Goal: Transaction & Acquisition: Purchase product/service

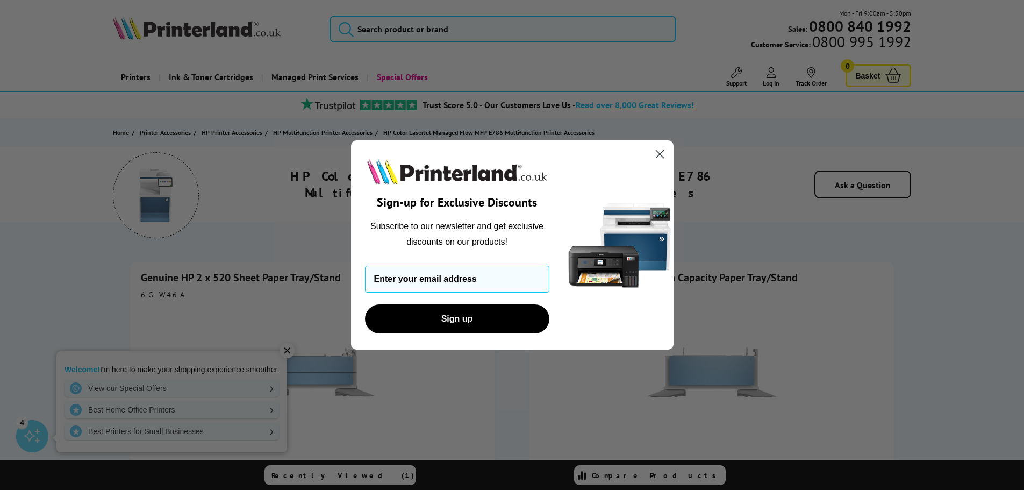
click at [660, 154] on icon "Close dialog" at bounding box center [660, 155] width 8 height 8
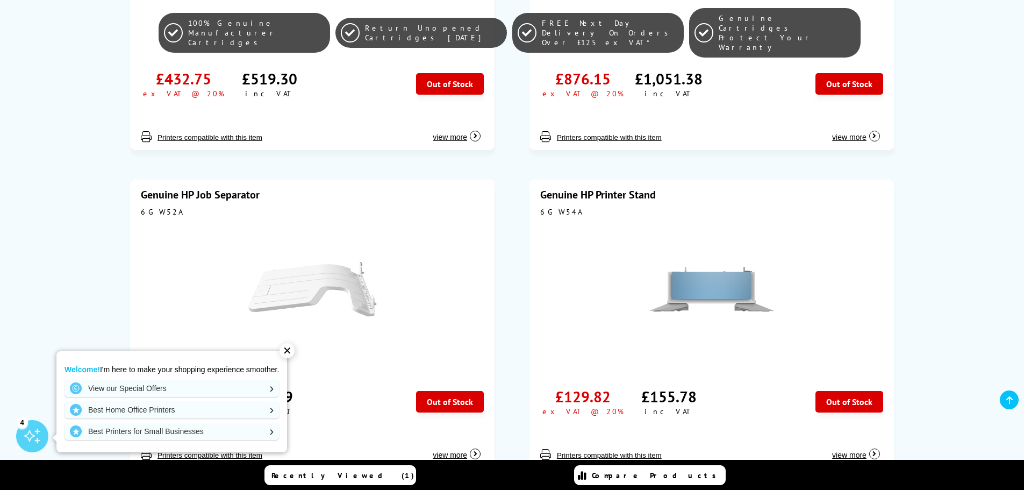
scroll to position [538, 0]
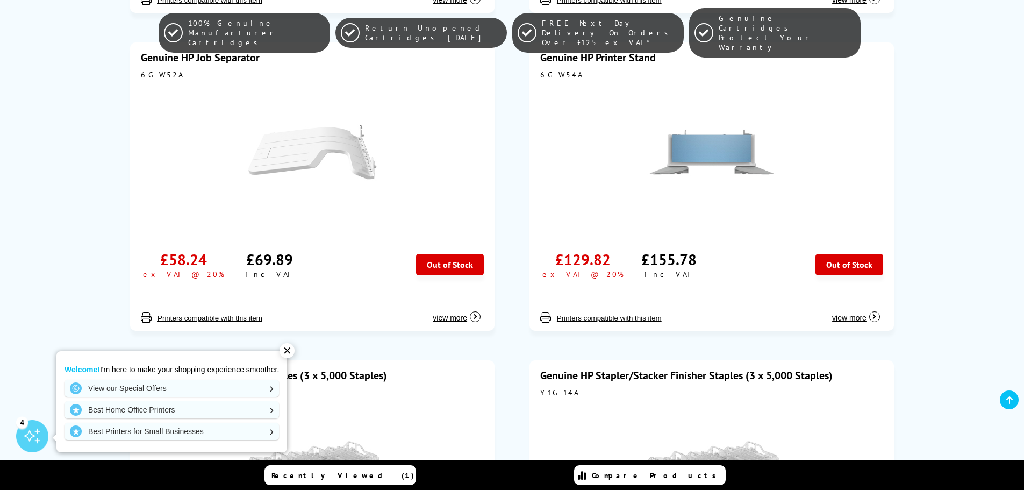
click at [287, 353] on div "✕" at bounding box center [287, 350] width 15 height 15
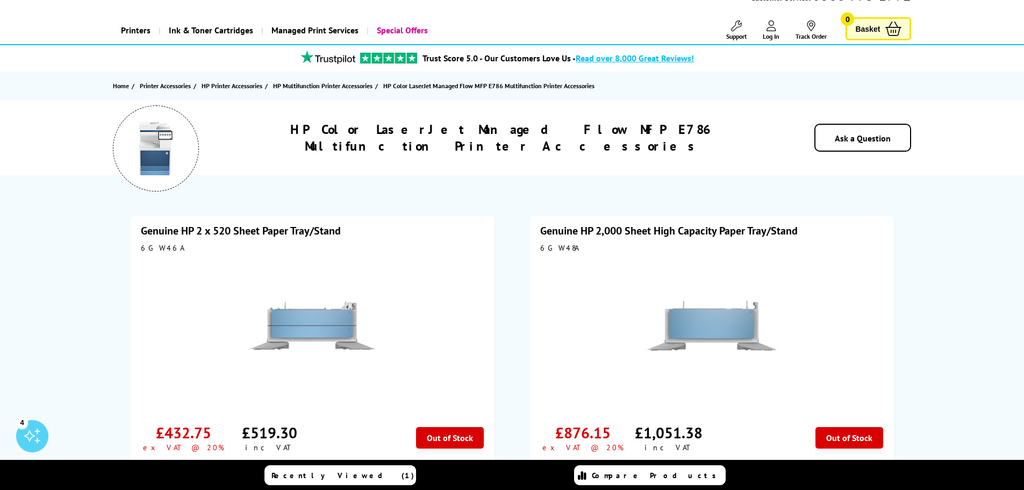
scroll to position [0, 0]
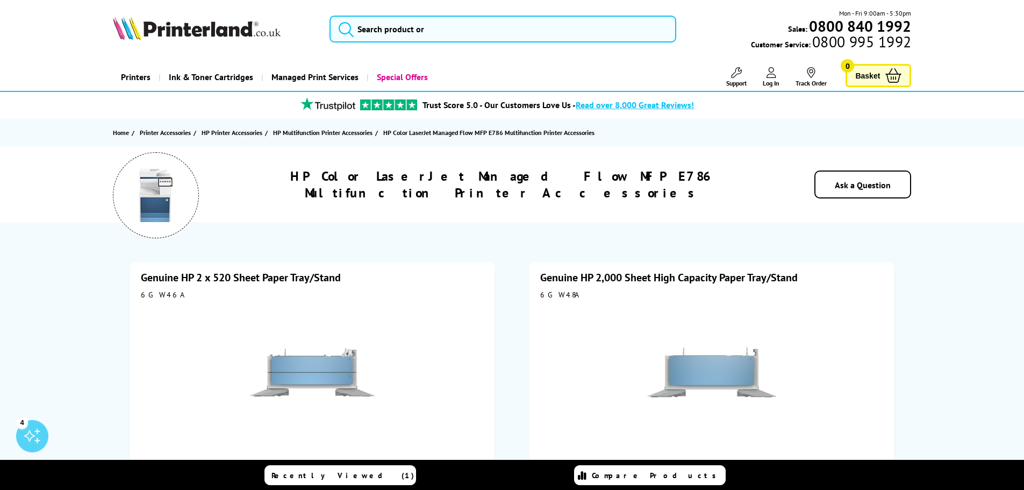
click at [538, 172] on div "HP Color LaserJet Managed Flow MFP E786 Multifunction Printer Accessories Ask a…" at bounding box center [512, 184] width 860 height 75
click at [532, 181] on h1 "HP Color LaserJet Managed Flow MFP E786 Multifunction Printer Accessories" at bounding box center [503, 184] width 544 height 33
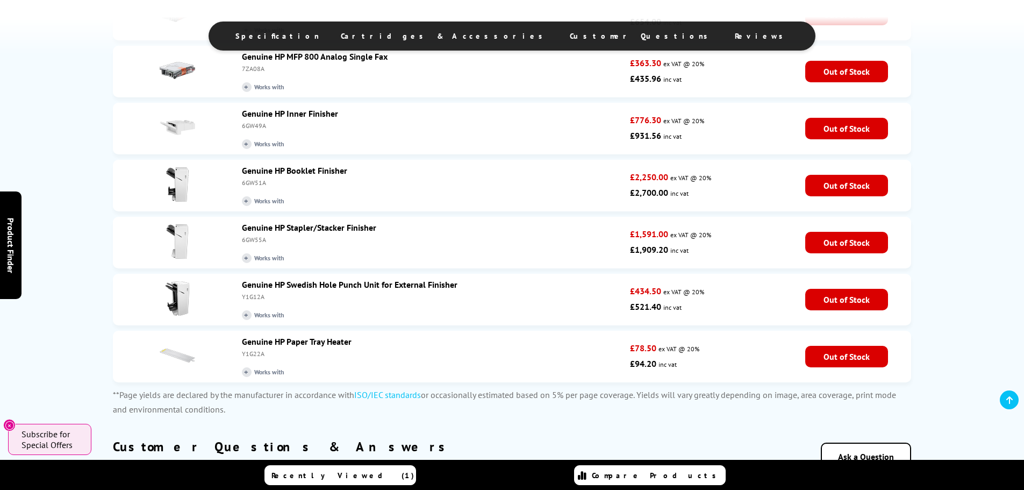
scroll to position [1506, 0]
